Goal: Task Accomplishment & Management: Use online tool/utility

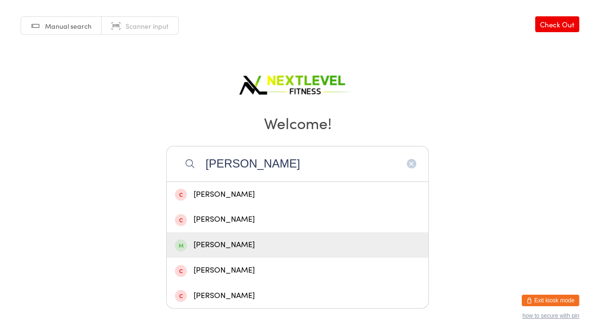
type input "[PERSON_NAME]"
click at [240, 241] on div "[PERSON_NAME]" at bounding box center [297, 244] width 245 height 13
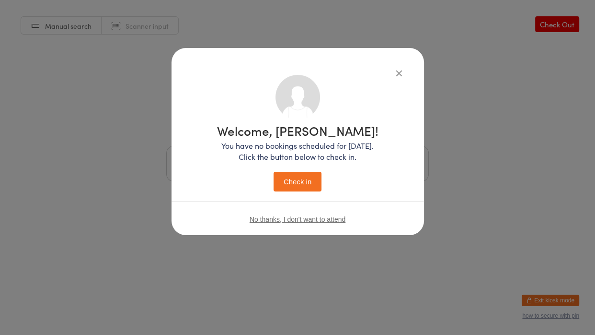
click at [284, 182] on button "Check in" at bounding box center [298, 182] width 48 height 20
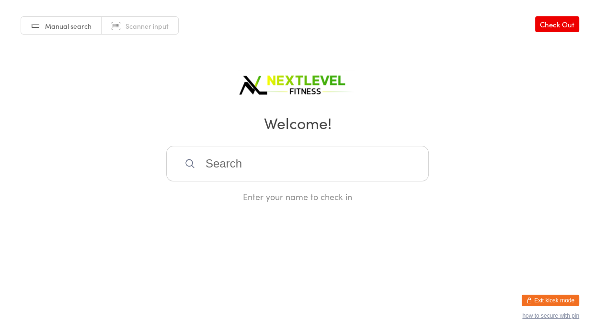
click at [284, 182] on div "Enter your name to check in" at bounding box center [297, 174] width 263 height 57
click at [264, 157] on input "search" at bounding box center [297, 163] width 263 height 35
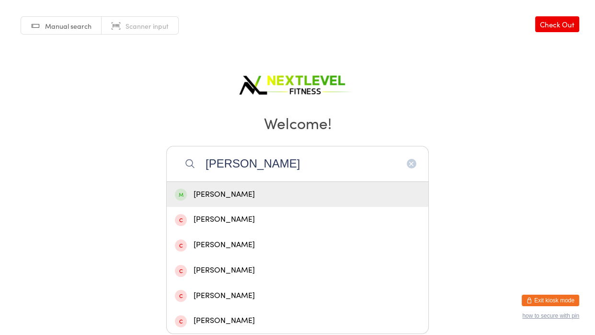
type input "[PERSON_NAME]"
click at [232, 198] on div "[PERSON_NAME]" at bounding box center [297, 194] width 245 height 13
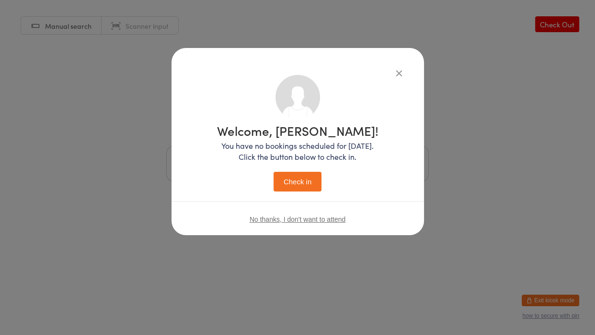
click at [289, 186] on button "Check in" at bounding box center [298, 182] width 48 height 20
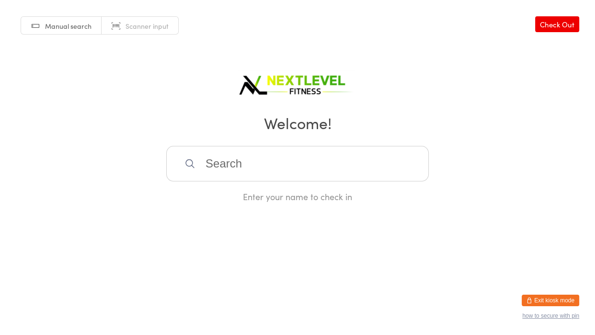
click at [280, 168] on input "search" at bounding box center [297, 163] width 263 height 35
type input "kahu"
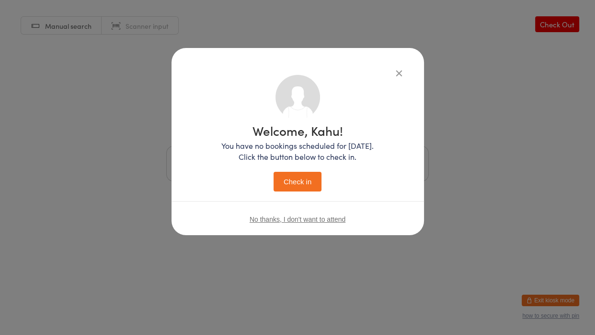
click at [295, 186] on button "Check in" at bounding box center [298, 182] width 48 height 20
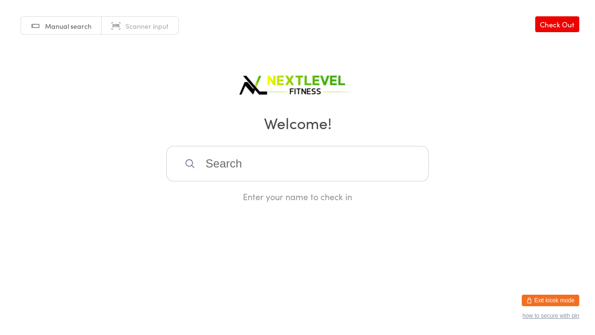
click at [281, 170] on input "search" at bounding box center [297, 163] width 263 height 35
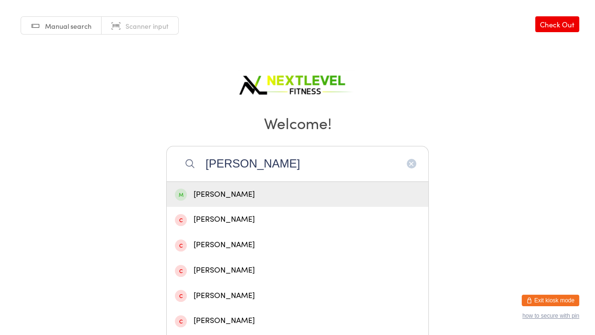
type input "[PERSON_NAME]"
click at [244, 198] on div "[PERSON_NAME]" at bounding box center [297, 194] width 245 height 13
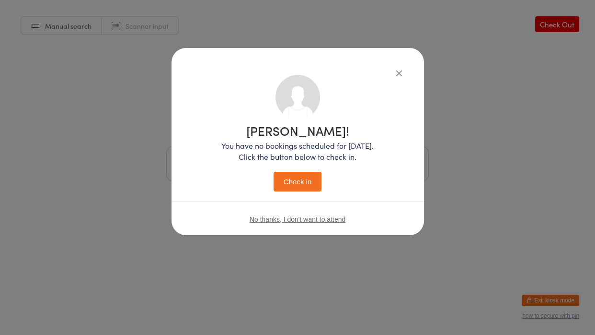
click at [291, 181] on button "Check in" at bounding box center [298, 182] width 48 height 20
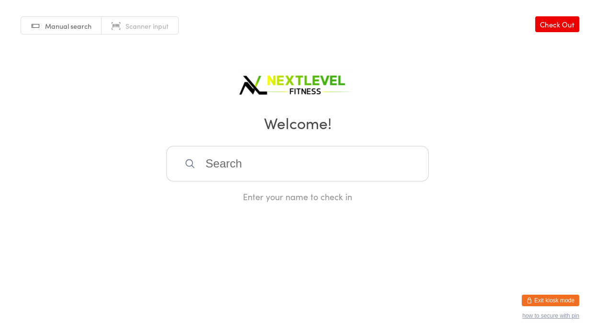
click at [207, 168] on input "search" at bounding box center [297, 163] width 263 height 35
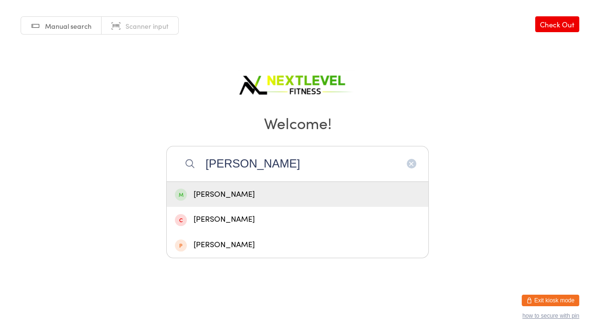
type input "[PERSON_NAME]"
click at [206, 193] on div "[PERSON_NAME]" at bounding box center [297, 194] width 245 height 13
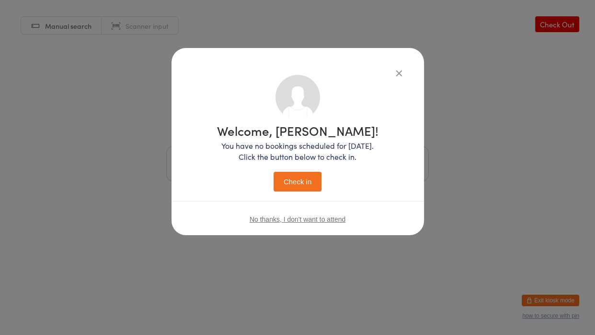
click at [299, 180] on button "Check in" at bounding box center [298, 182] width 48 height 20
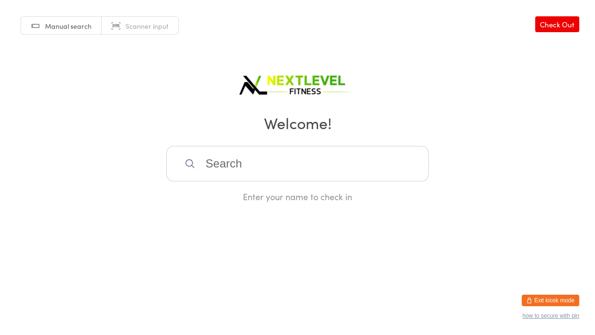
click at [234, 163] on input "search" at bounding box center [297, 163] width 263 height 35
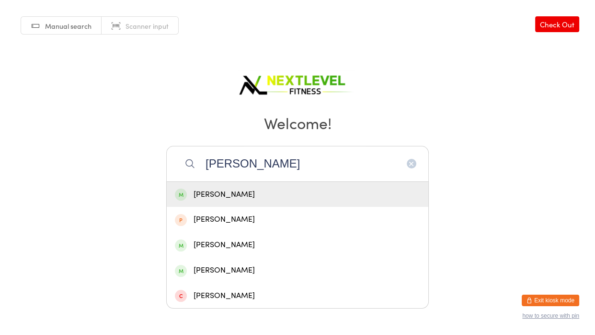
type input "[PERSON_NAME]"
click at [238, 190] on div "[PERSON_NAME]" at bounding box center [297, 194] width 245 height 13
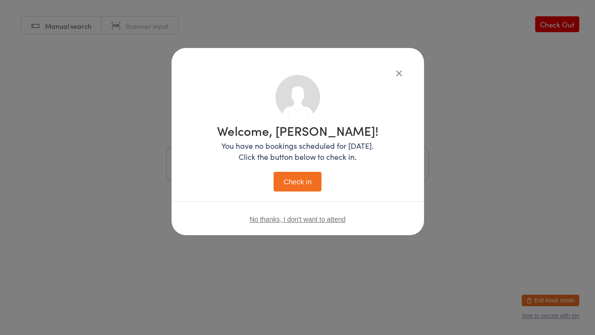
click at [290, 177] on button "Check in" at bounding box center [298, 182] width 48 height 20
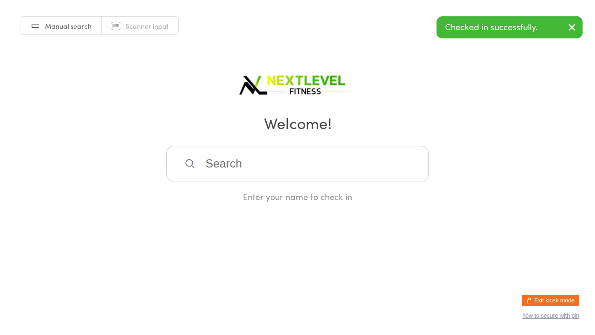
click at [290, 177] on input "search" at bounding box center [297, 163] width 263 height 35
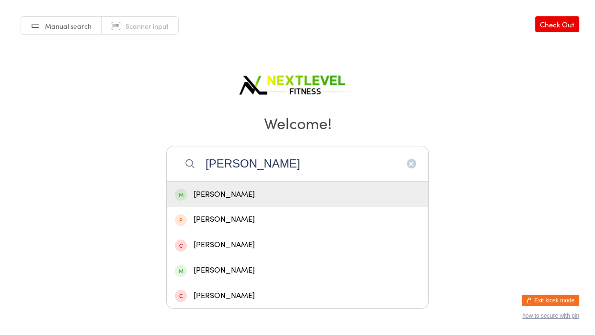
type input "[PERSON_NAME]"
click at [293, 191] on div "[PERSON_NAME]" at bounding box center [297, 194] width 245 height 13
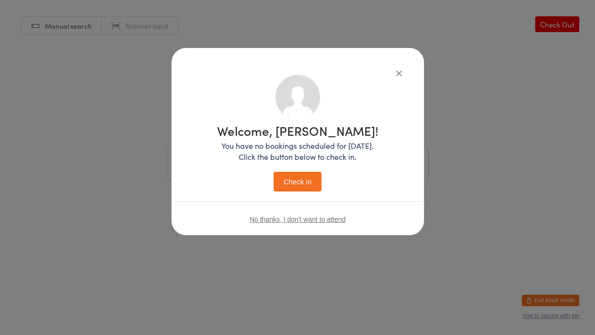
click at [292, 186] on button "Check in" at bounding box center [298, 182] width 48 height 20
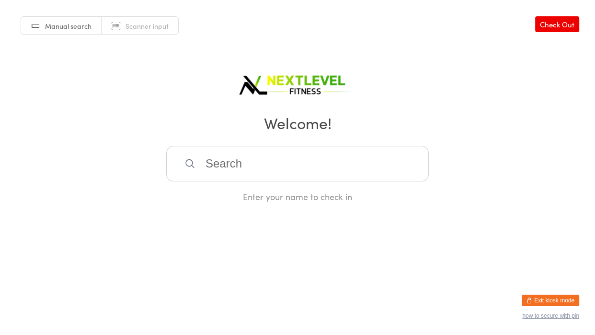
click at [228, 167] on input "search" at bounding box center [297, 163] width 263 height 35
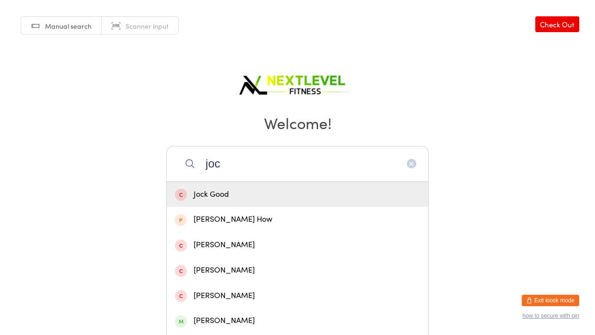
type input "joc"
click at [219, 192] on div "Jock Good" at bounding box center [297, 194] width 245 height 13
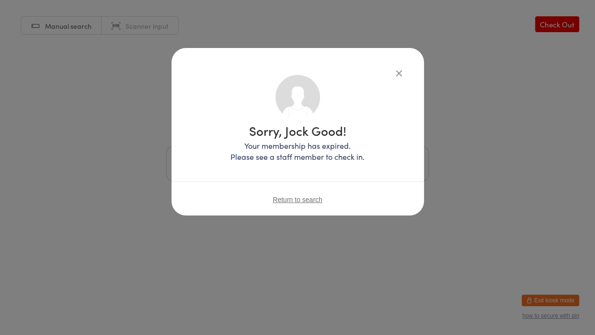
click at [276, 200] on span "Return to search" at bounding box center [298, 200] width 50 height 8
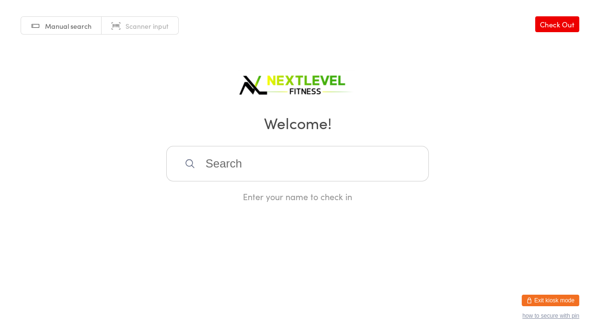
click at [221, 164] on input "search" at bounding box center [297, 163] width 263 height 35
click at [143, 175] on div "Manual search Scanner input Check Out Welcome! Enter your name to check in" at bounding box center [297, 101] width 595 height 202
click at [232, 168] on input "search" at bounding box center [297, 163] width 263 height 35
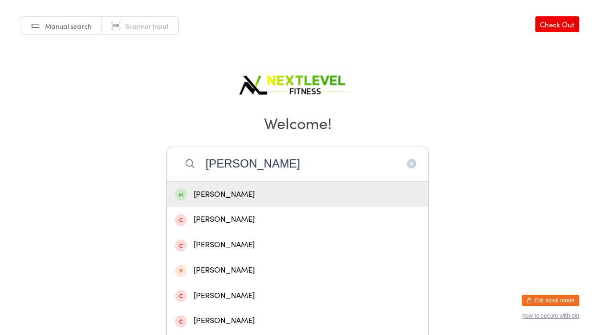
type input "[PERSON_NAME]"
click at [207, 200] on div "[PERSON_NAME]" at bounding box center [297, 194] width 245 height 13
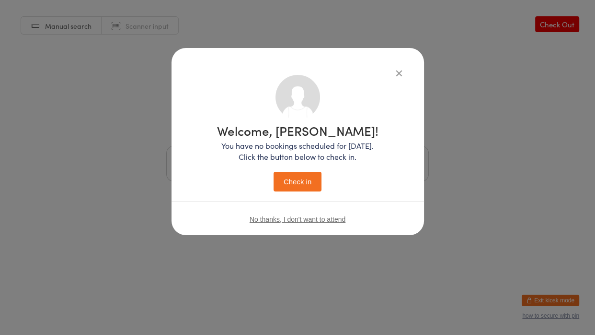
click at [289, 175] on button "Check in" at bounding box center [298, 182] width 48 height 20
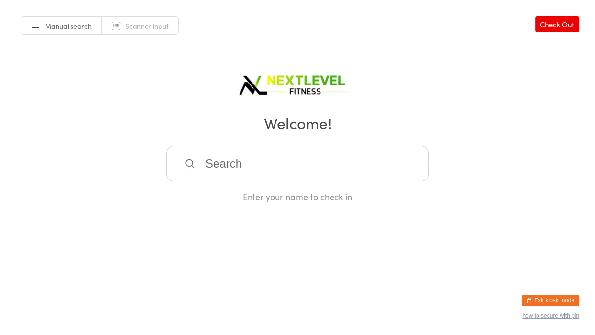
click at [283, 167] on input "search" at bounding box center [297, 163] width 263 height 35
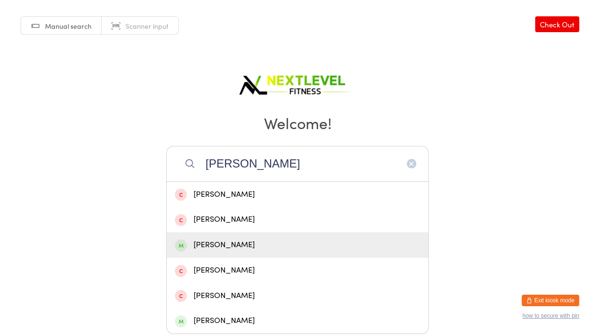
type input "[PERSON_NAME]"
click at [230, 252] on div "[PERSON_NAME]" at bounding box center [298, 244] width 262 height 25
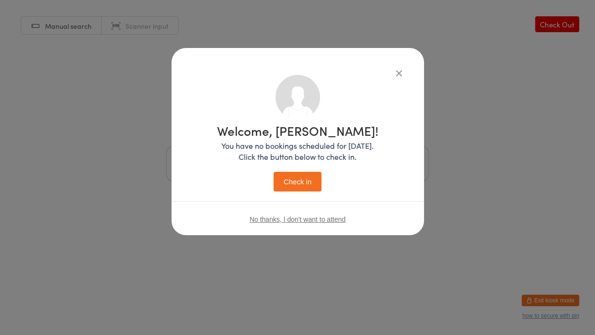
click at [312, 182] on button "Check in" at bounding box center [298, 182] width 48 height 20
